Goal: Task Accomplishment & Management: Use online tool/utility

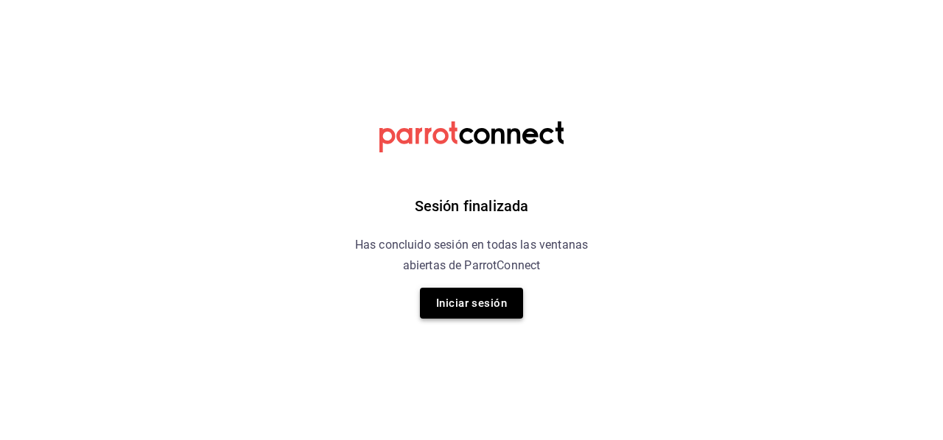
click at [458, 301] on button "Iniciar sesión" at bounding box center [471, 303] width 103 height 31
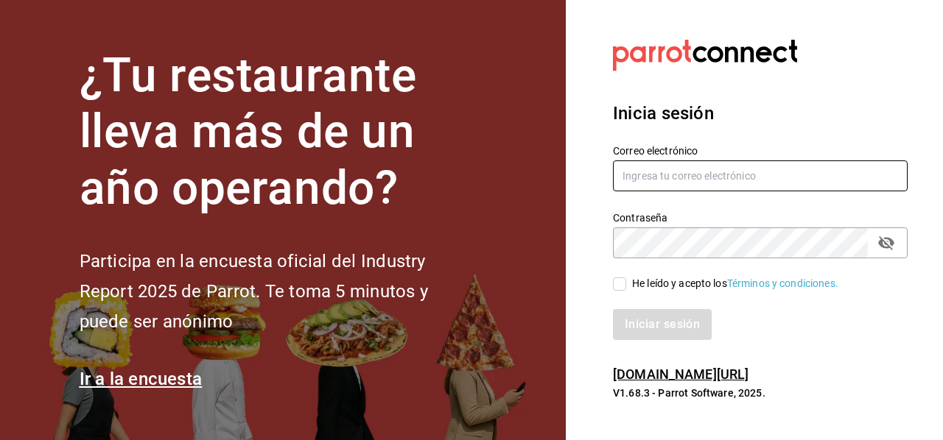
click at [708, 170] on input "text" at bounding box center [760, 176] width 295 height 31
type input "m"
type input "[PERSON_NAME][EMAIL_ADDRESS][PERSON_NAME][DOMAIN_NAME]"
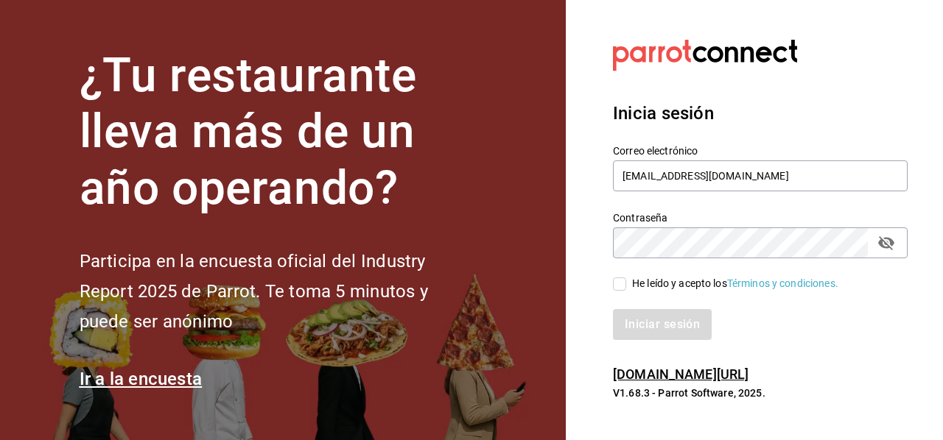
click at [786, 362] on section "Datos incorrectos. Verifica que tu Correo o Contraseña estén bien escritos. Ini…" at bounding box center [754, 220] width 377 height 440
click at [616, 280] on input "He leído y acepto los Términos y condiciones." at bounding box center [619, 284] width 13 height 13
checkbox input "true"
click at [658, 331] on button "Iniciar sesión" at bounding box center [663, 324] width 100 height 31
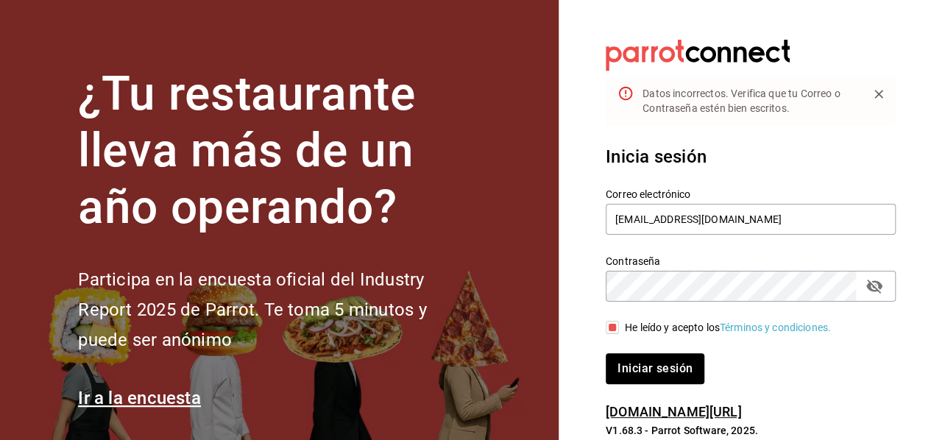
click at [733, 364] on div "Iniciar sesión" at bounding box center [751, 368] width 290 height 31
click at [620, 359] on button "Iniciar sesión" at bounding box center [656, 368] width 100 height 31
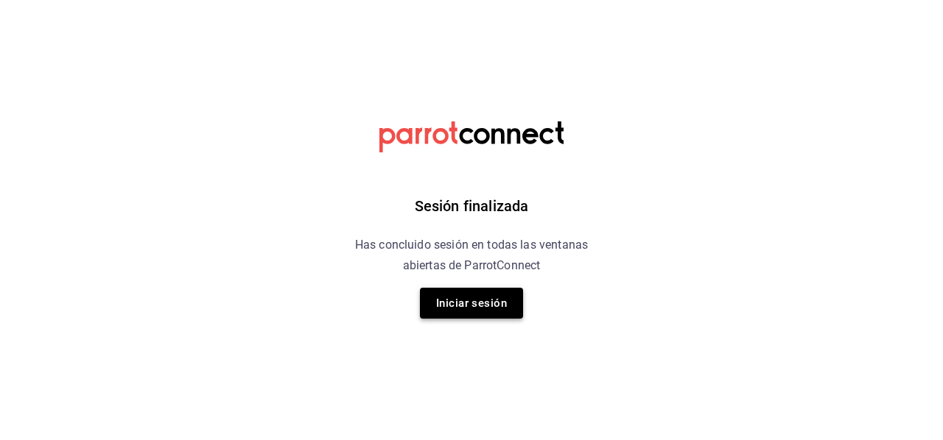
drag, startPoint x: 487, startPoint y: 323, endPoint x: 463, endPoint y: 303, distance: 30.8
click at [463, 303] on div "Sesión finalizada Has concluido sesión en todas las ventanas abiertas de Parrot…" at bounding box center [472, 220] width 372 height 440
click at [463, 303] on button "Iniciar sesión" at bounding box center [471, 303] width 103 height 31
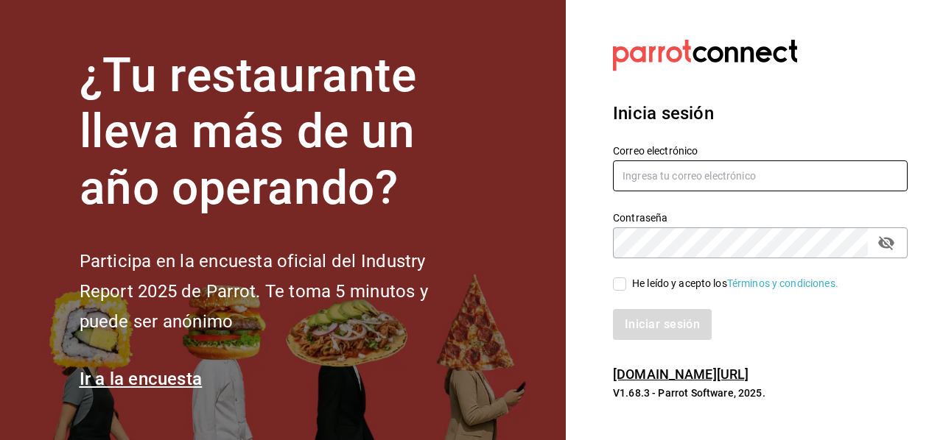
click at [651, 183] on input "text" at bounding box center [760, 176] width 295 height 31
type input "[PERSON_NAME][EMAIL_ADDRESS][PERSON_NAME][DOMAIN_NAME]"
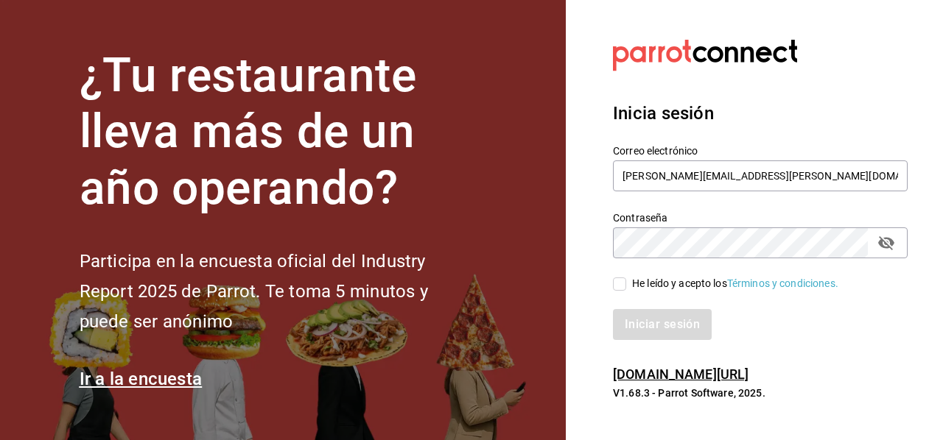
click at [740, 346] on div "Inicia sesión Correo electrónico [PERSON_NAME][EMAIL_ADDRESS][PERSON_NAME][DOMA…" at bounding box center [760, 220] width 295 height 276
click at [613, 285] on input "He leído y acepto los Términos y condiciones." at bounding box center [619, 284] width 13 height 13
checkbox input "true"
click at [655, 313] on button "Iniciar sesión" at bounding box center [663, 324] width 100 height 31
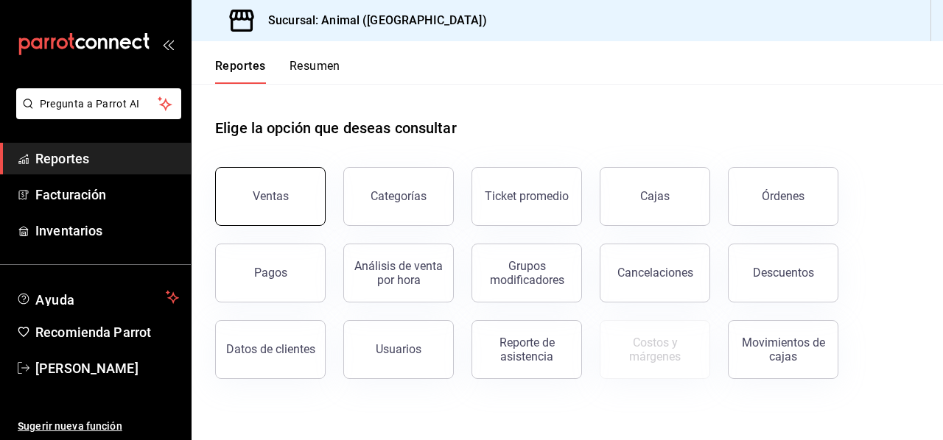
click at [268, 187] on button "Ventas" at bounding box center [270, 196] width 110 height 59
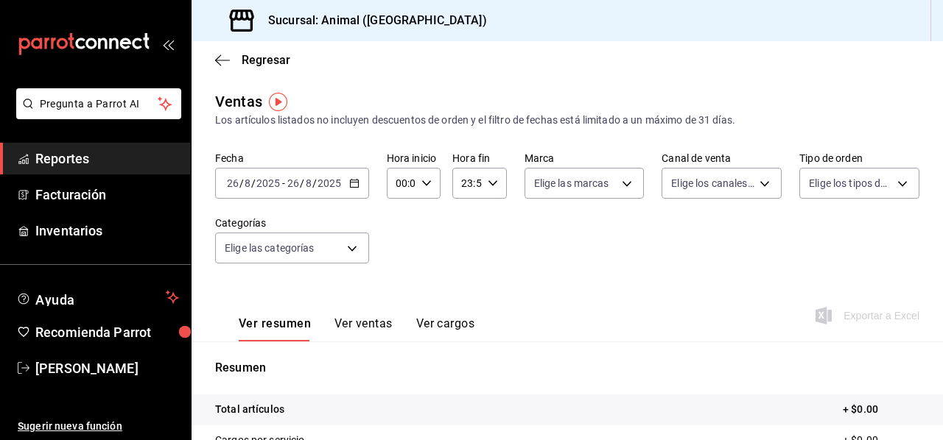
click at [353, 180] on icon "button" at bounding box center [354, 183] width 10 height 10
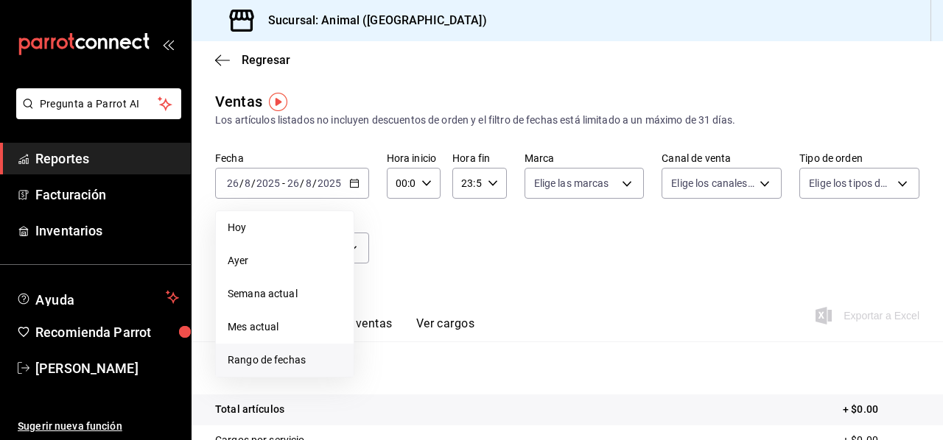
click at [297, 360] on span "Rango de fechas" at bounding box center [285, 360] width 114 height 15
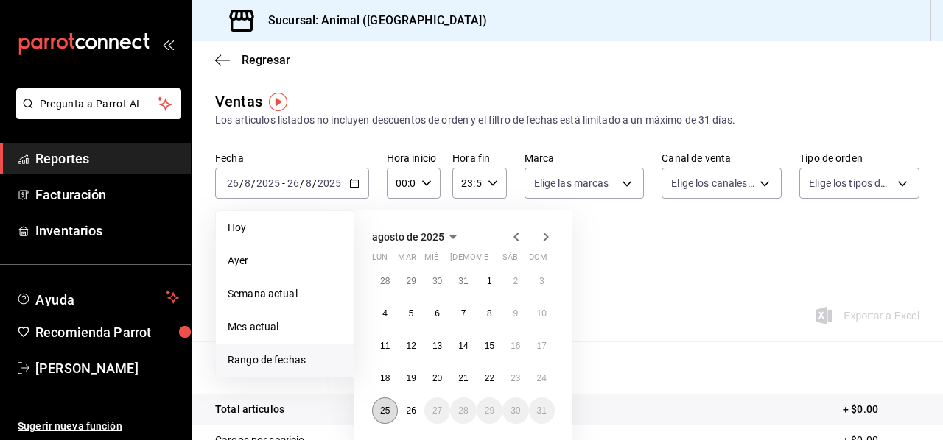
click at [385, 406] on abbr "25" at bounding box center [385, 411] width 10 height 10
click at [420, 413] on button "26" at bounding box center [411, 411] width 26 height 27
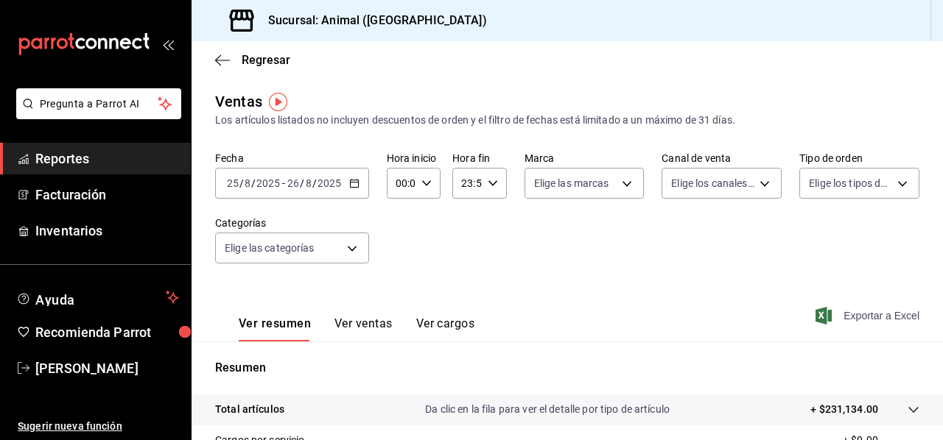
click at [850, 317] on span "Exportar a Excel" at bounding box center [868, 316] width 101 height 18
